Goal: Task Accomplishment & Management: Manage account settings

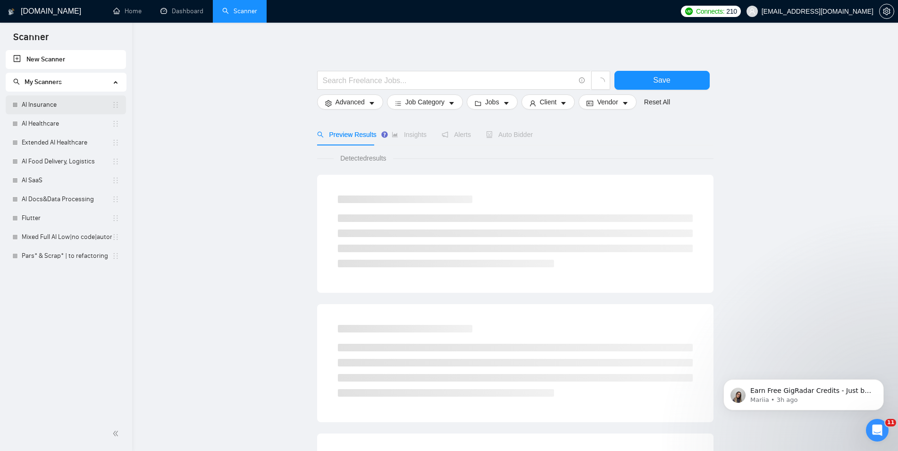
click at [65, 96] on link "AI Insurance" at bounding box center [67, 104] width 90 height 19
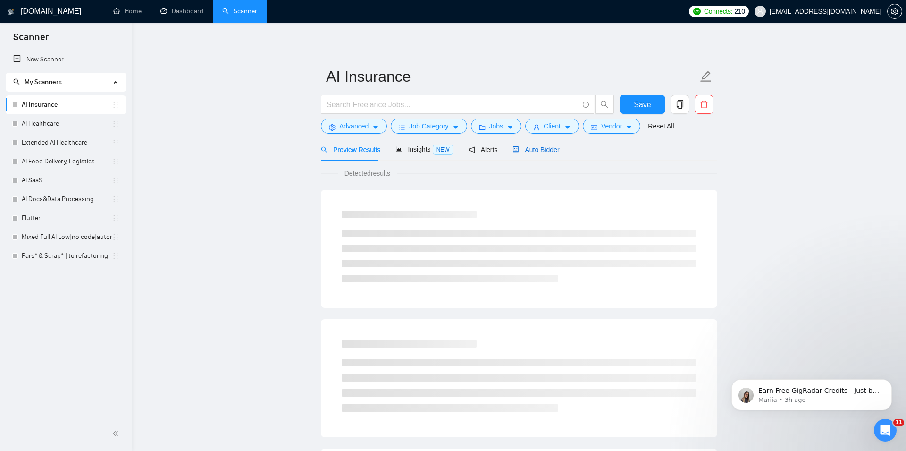
click at [535, 151] on span "Auto Bidder" at bounding box center [536, 150] width 47 height 8
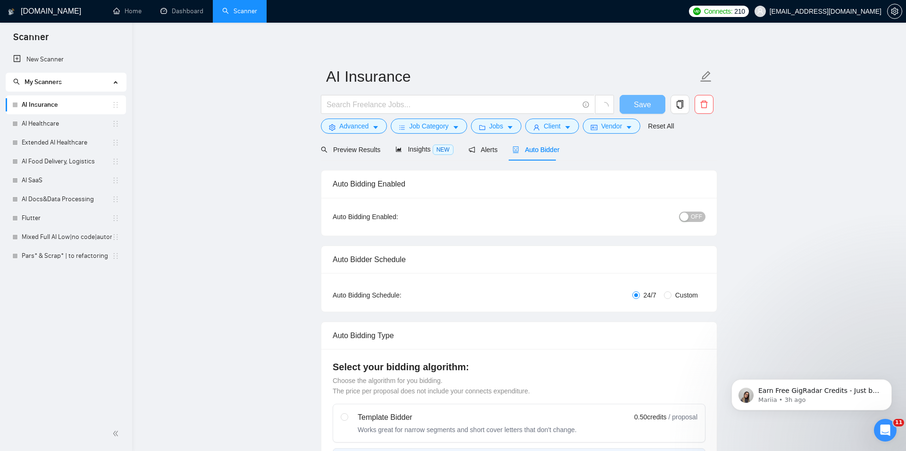
click at [691, 216] on span "OFF" at bounding box center [696, 216] width 11 height 10
click at [649, 110] on span "Save" at bounding box center [644, 105] width 17 height 12
click at [58, 130] on link "AI Healthcare" at bounding box center [67, 123] width 90 height 19
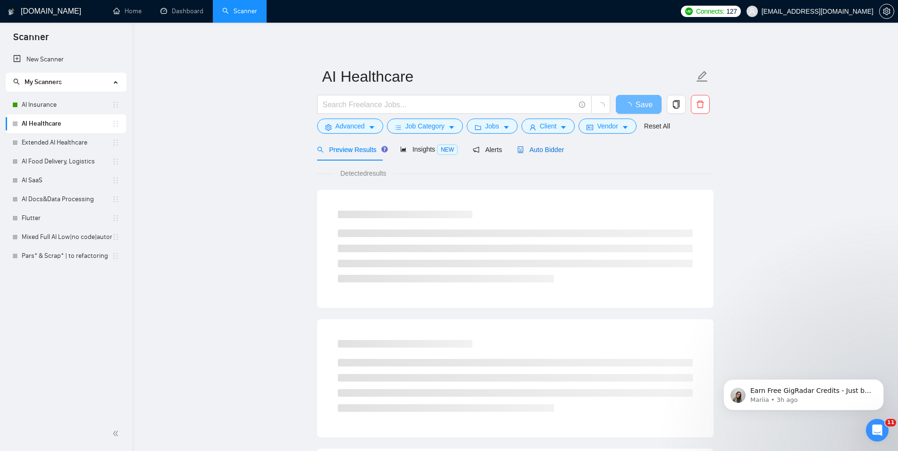
click at [534, 150] on span "Auto Bidder" at bounding box center [540, 150] width 47 height 8
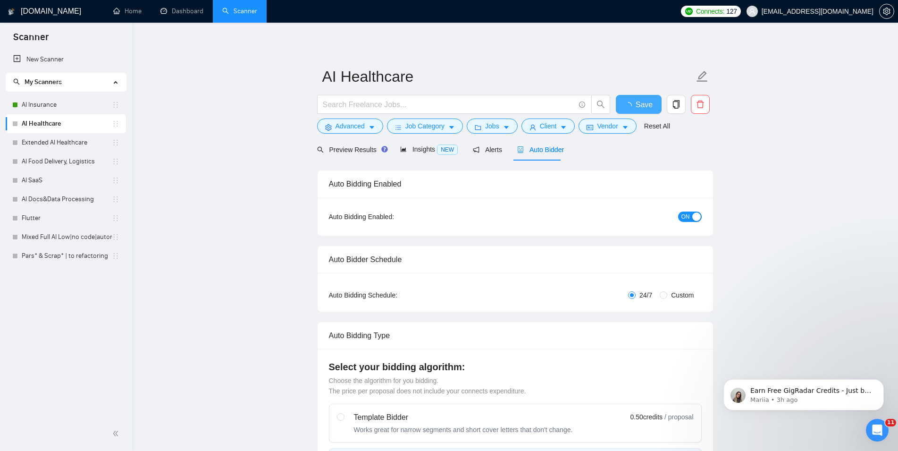
click at [648, 106] on button "Save" at bounding box center [639, 104] width 46 height 19
click at [56, 146] on link "Extended AI Healthcare" at bounding box center [67, 142] width 90 height 19
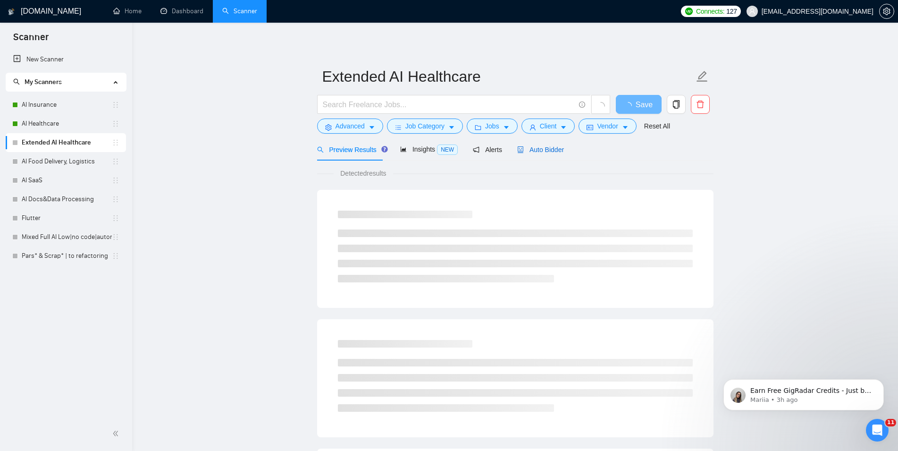
click at [534, 144] on div "Auto Bidder" at bounding box center [540, 149] width 47 height 10
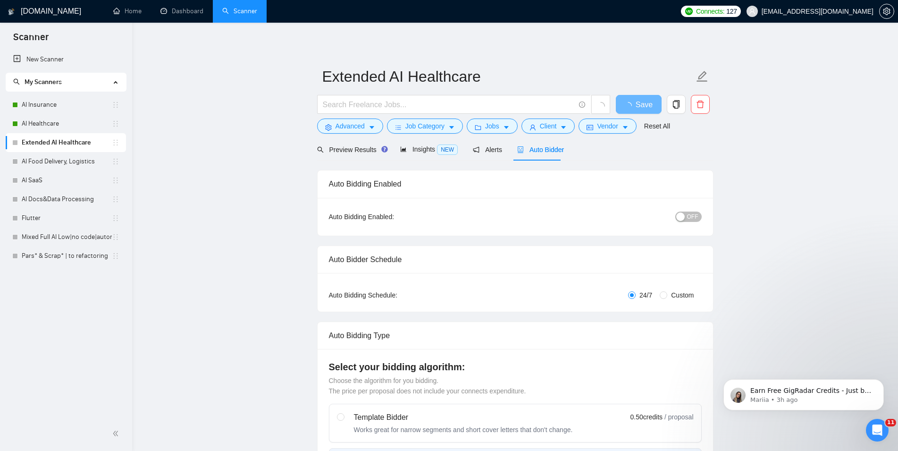
checkbox input "true"
click at [685, 216] on div "button" at bounding box center [680, 216] width 8 height 8
click at [644, 103] on span "Save" at bounding box center [638, 105] width 17 height 12
click at [65, 158] on link "AI Food Delivery, Logistics" at bounding box center [67, 161] width 90 height 19
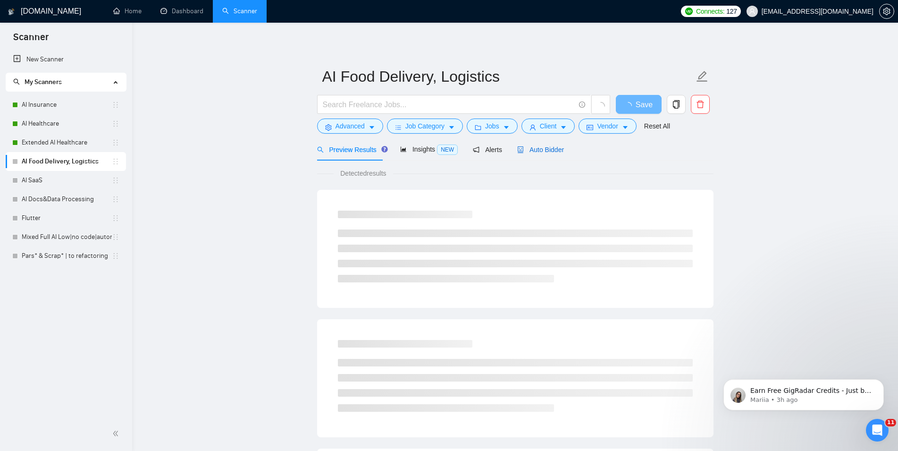
click at [545, 149] on span "Auto Bidder" at bounding box center [540, 150] width 47 height 8
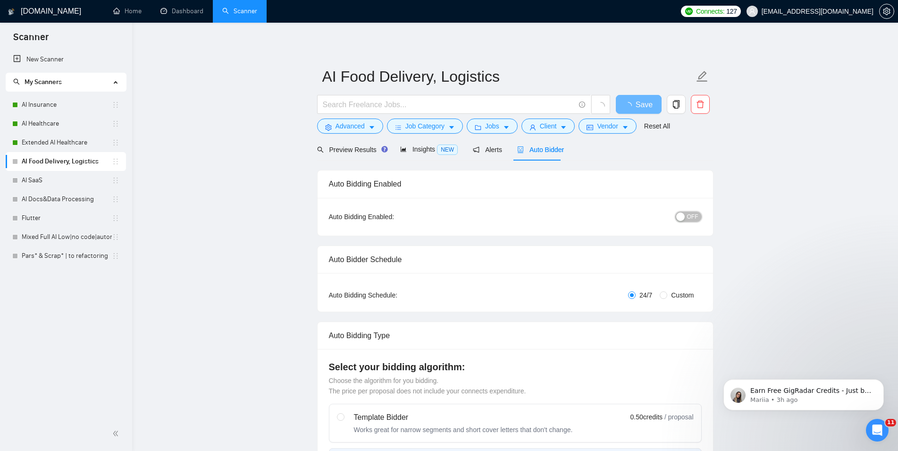
click at [685, 216] on div "button" at bounding box center [680, 216] width 8 height 8
checkbox input "true"
click at [631, 108] on span "Save" at bounding box center [638, 105] width 17 height 12
click at [66, 180] on link "AI SaaS" at bounding box center [67, 180] width 90 height 19
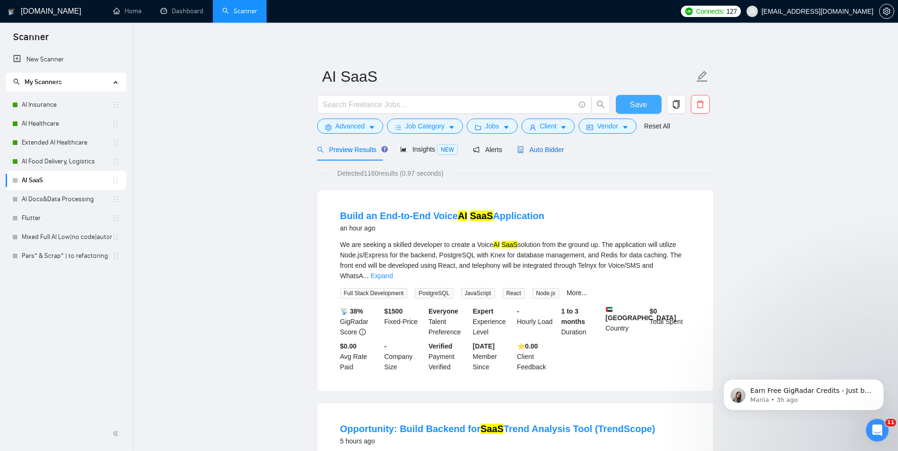
click at [549, 148] on span "Auto Bidder" at bounding box center [540, 150] width 47 height 8
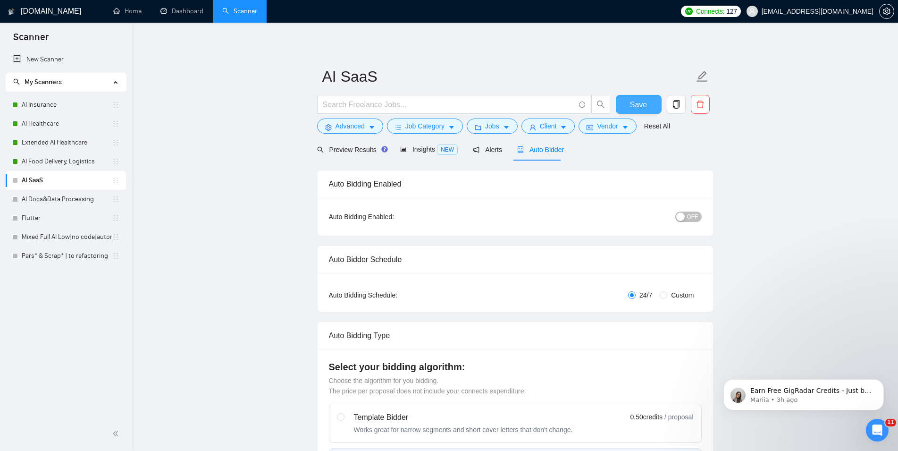
click at [688, 213] on button "OFF" at bounding box center [688, 216] width 26 height 10
click at [650, 111] on button "Save" at bounding box center [639, 104] width 46 height 19
click at [64, 198] on link "AI Docs&Data Processing" at bounding box center [67, 199] width 90 height 19
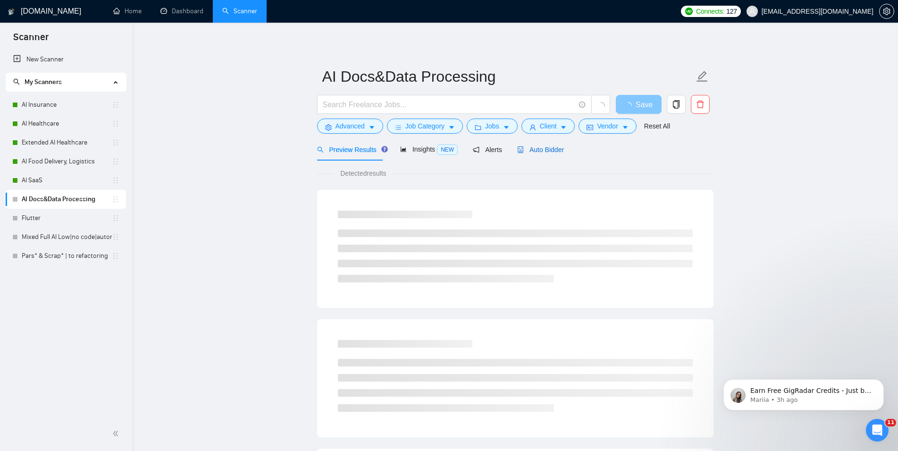
click at [539, 149] on span "Auto Bidder" at bounding box center [540, 150] width 47 height 8
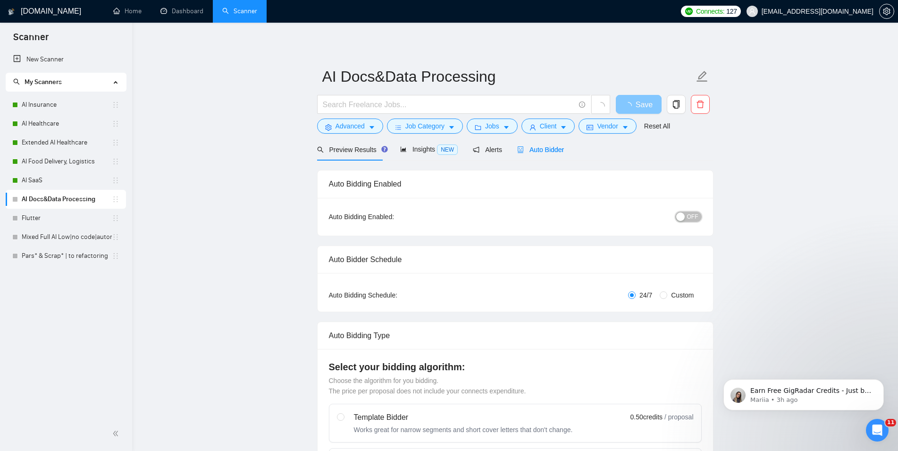
click at [688, 214] on button "OFF" at bounding box center [688, 216] width 26 height 10
click at [645, 102] on span "Save" at bounding box center [638, 105] width 17 height 12
click at [55, 223] on link "Flutter" at bounding box center [67, 218] width 90 height 19
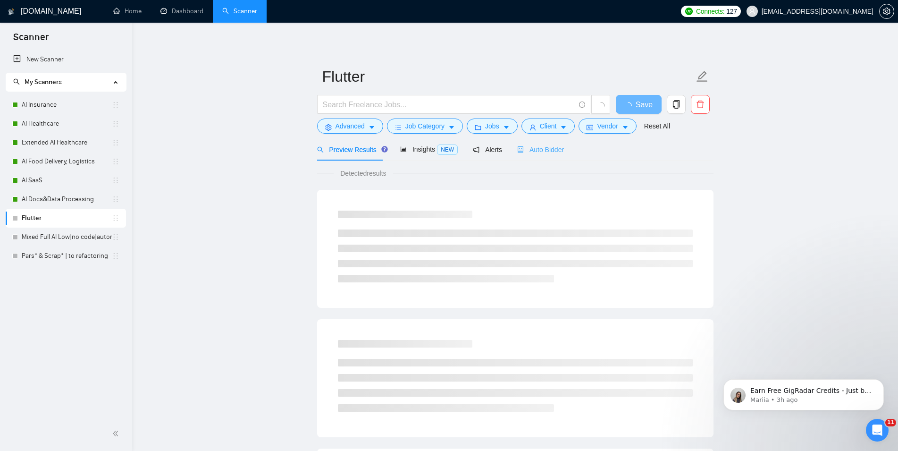
click at [535, 143] on div "Auto Bidder" at bounding box center [540, 149] width 47 height 22
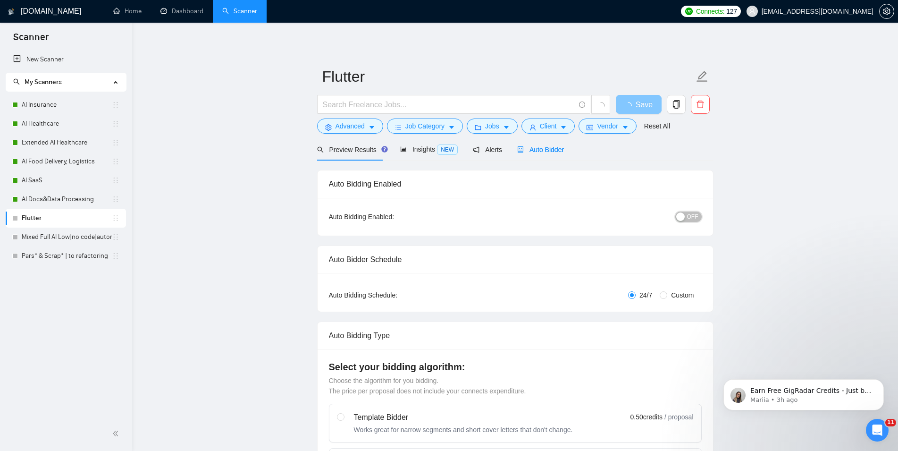
click at [684, 216] on div "button" at bounding box center [680, 216] width 8 height 8
click at [641, 105] on span "Save" at bounding box center [644, 105] width 17 height 12
click at [68, 236] on link "Mixed Full AI Low|no code|automations" at bounding box center [67, 237] width 90 height 19
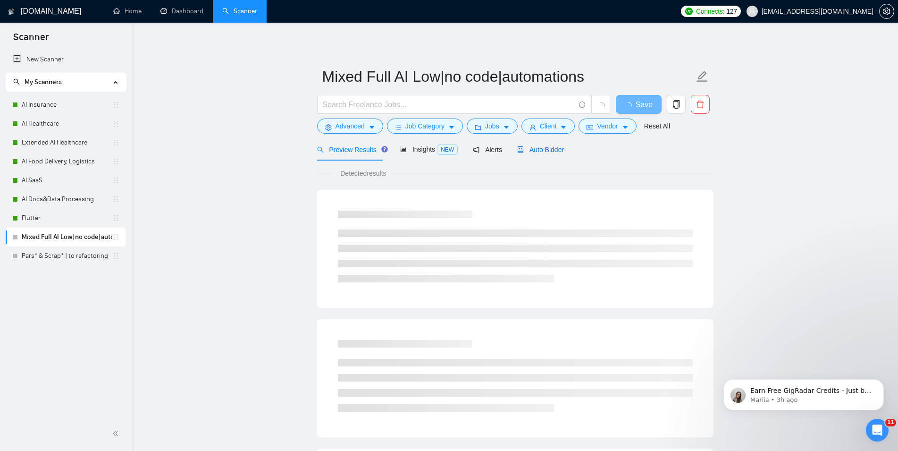
click at [524, 148] on span "Auto Bidder" at bounding box center [540, 150] width 47 height 8
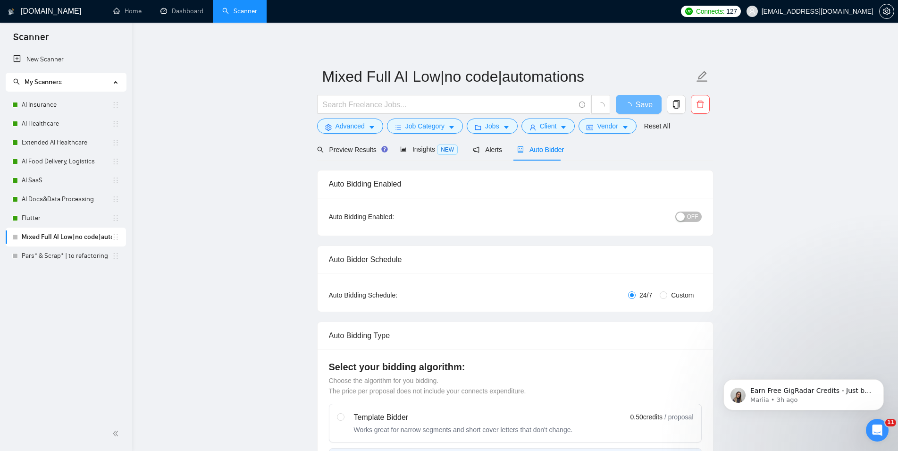
click at [692, 219] on span "OFF" at bounding box center [692, 216] width 11 height 10
click at [641, 110] on span "Save" at bounding box center [638, 105] width 17 height 12
click at [70, 260] on link "Pars* & Scrap* | to refactoring" at bounding box center [67, 255] width 90 height 19
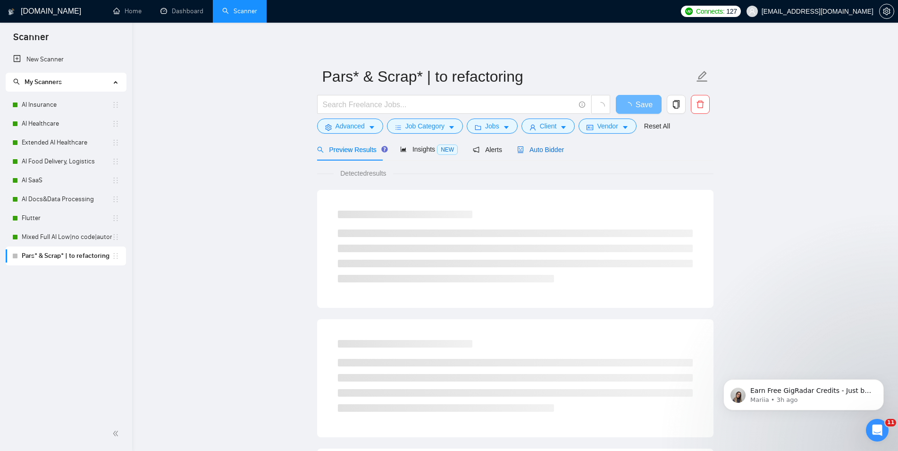
click at [548, 153] on span "Auto Bidder" at bounding box center [540, 150] width 47 height 8
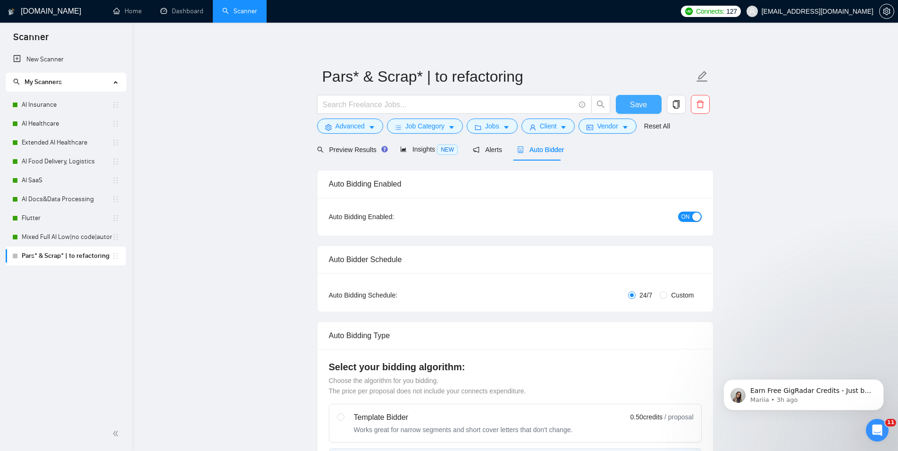
click at [657, 109] on button "Save" at bounding box center [639, 104] width 46 height 19
click at [179, 13] on link "Dashboard" at bounding box center [181, 11] width 43 height 8
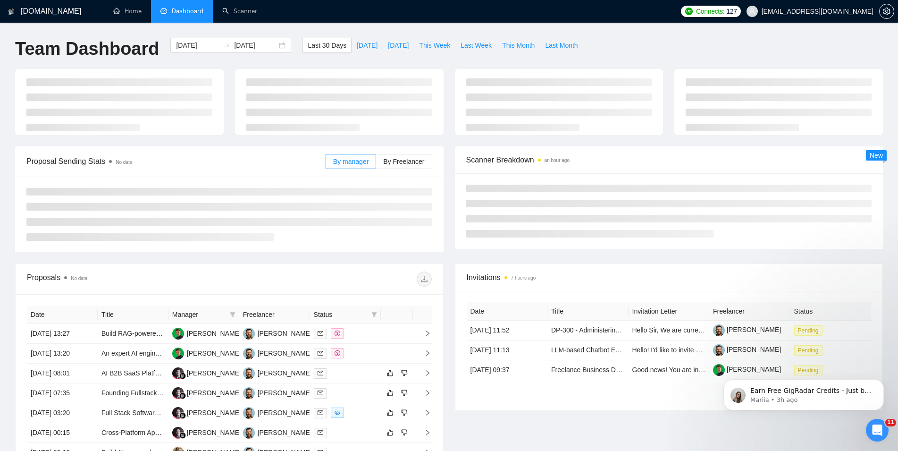
type input "[DATE]"
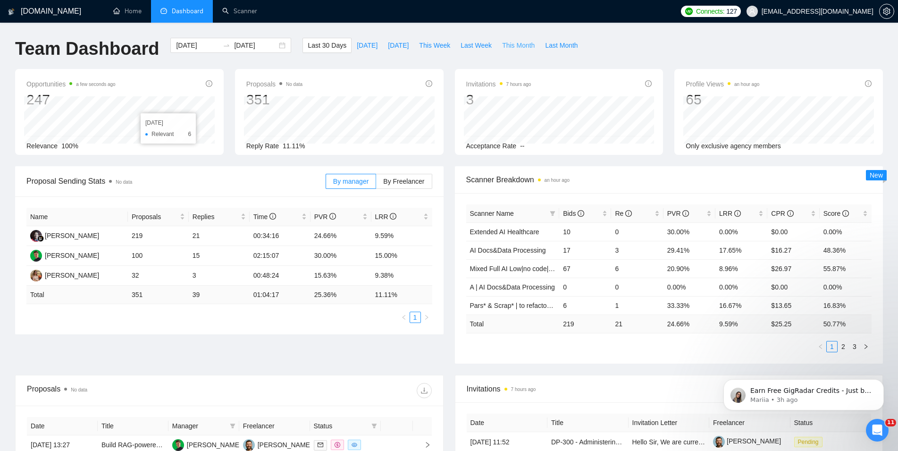
click at [505, 45] on span "This Month" at bounding box center [518, 45] width 33 height 10
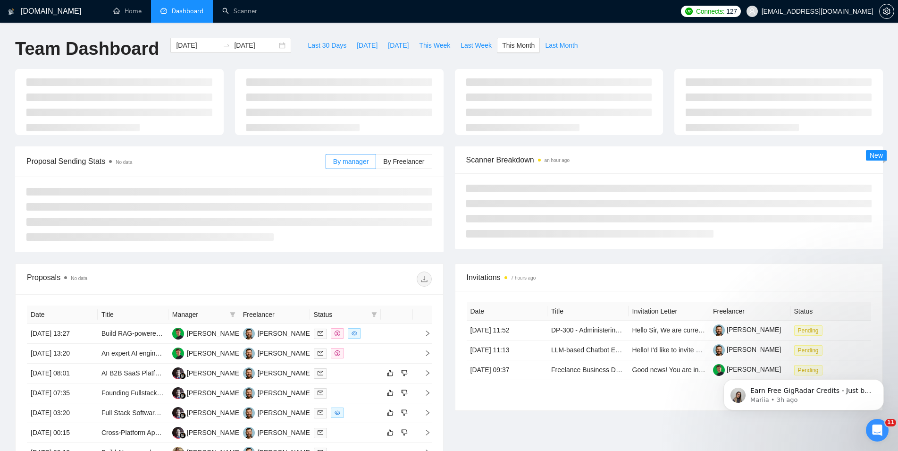
type input "[DATE]"
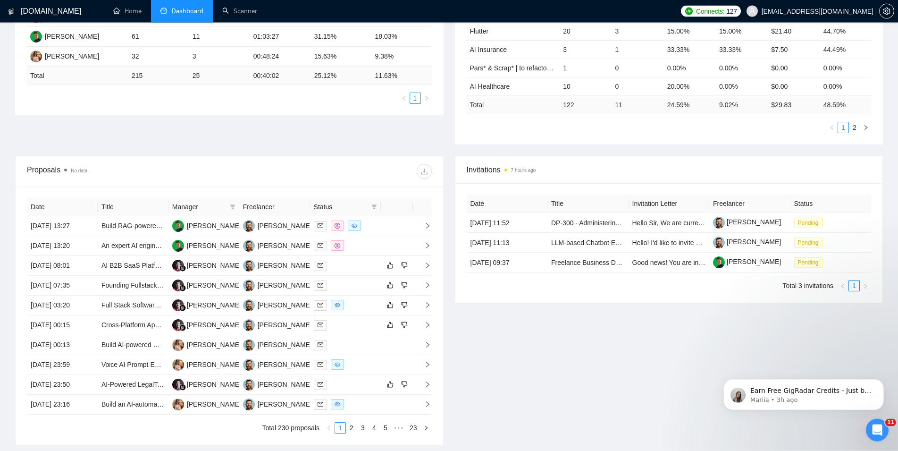
scroll to position [241, 0]
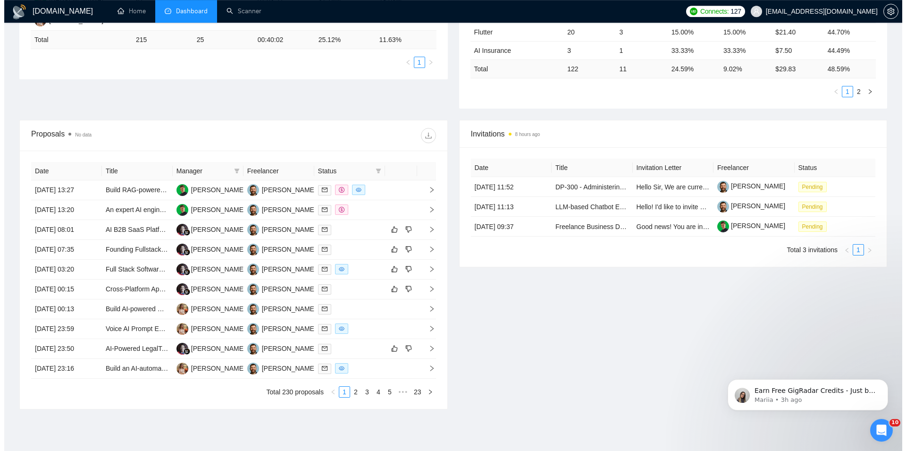
scroll to position [260, 0]
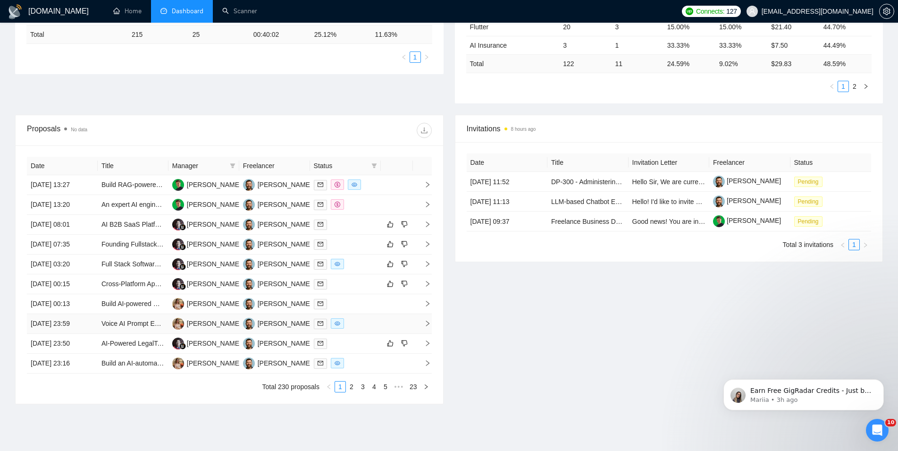
click at [95, 331] on td "[DATE] 23:59" at bounding box center [62, 324] width 71 height 20
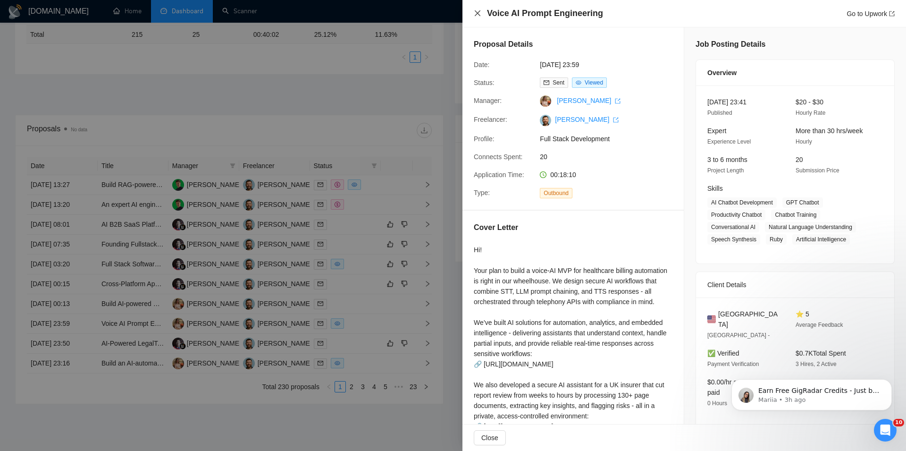
click at [477, 14] on icon "close" at bounding box center [478, 13] width 6 height 6
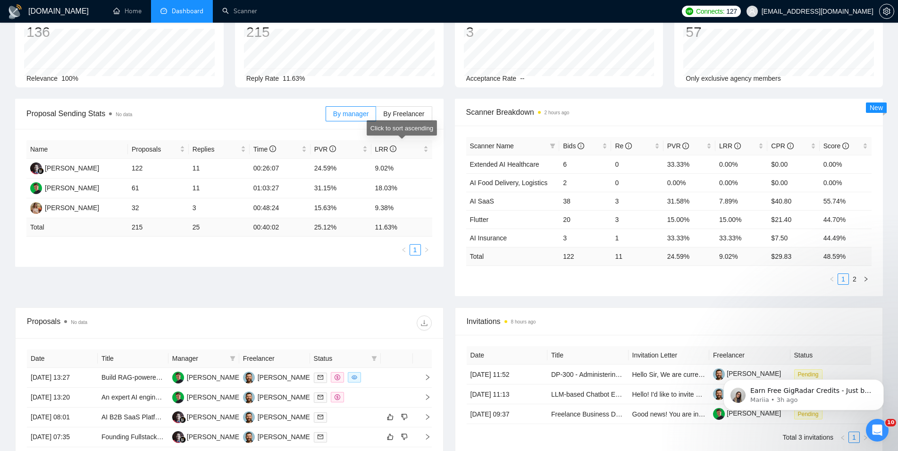
scroll to position [0, 0]
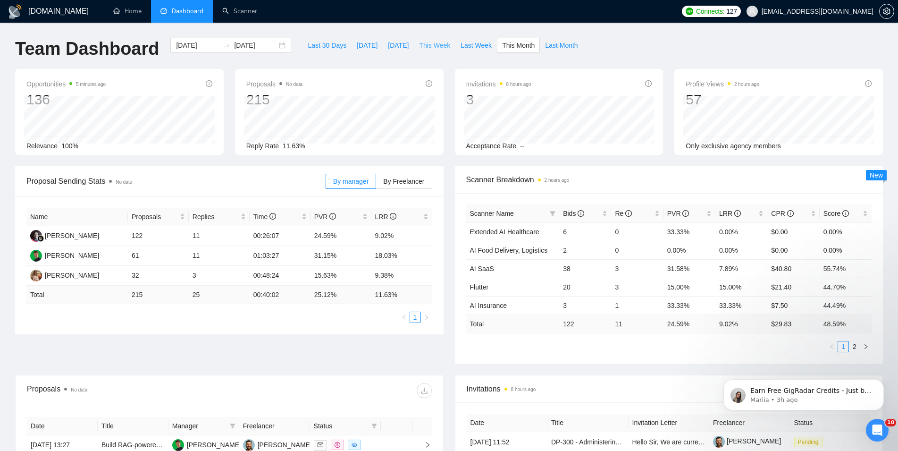
click at [440, 47] on span "This Week" at bounding box center [434, 45] width 31 height 10
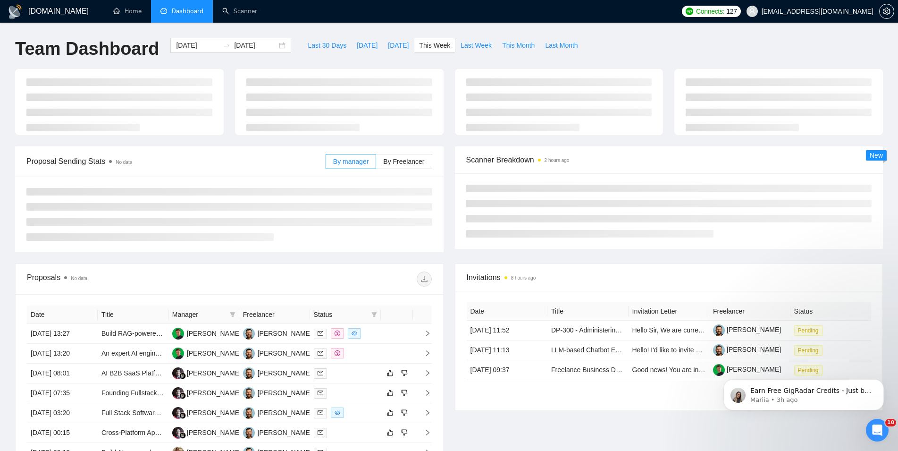
type input "2025-08-18"
type input "2025-08-24"
